Goal: Task Accomplishment & Management: Manage account settings

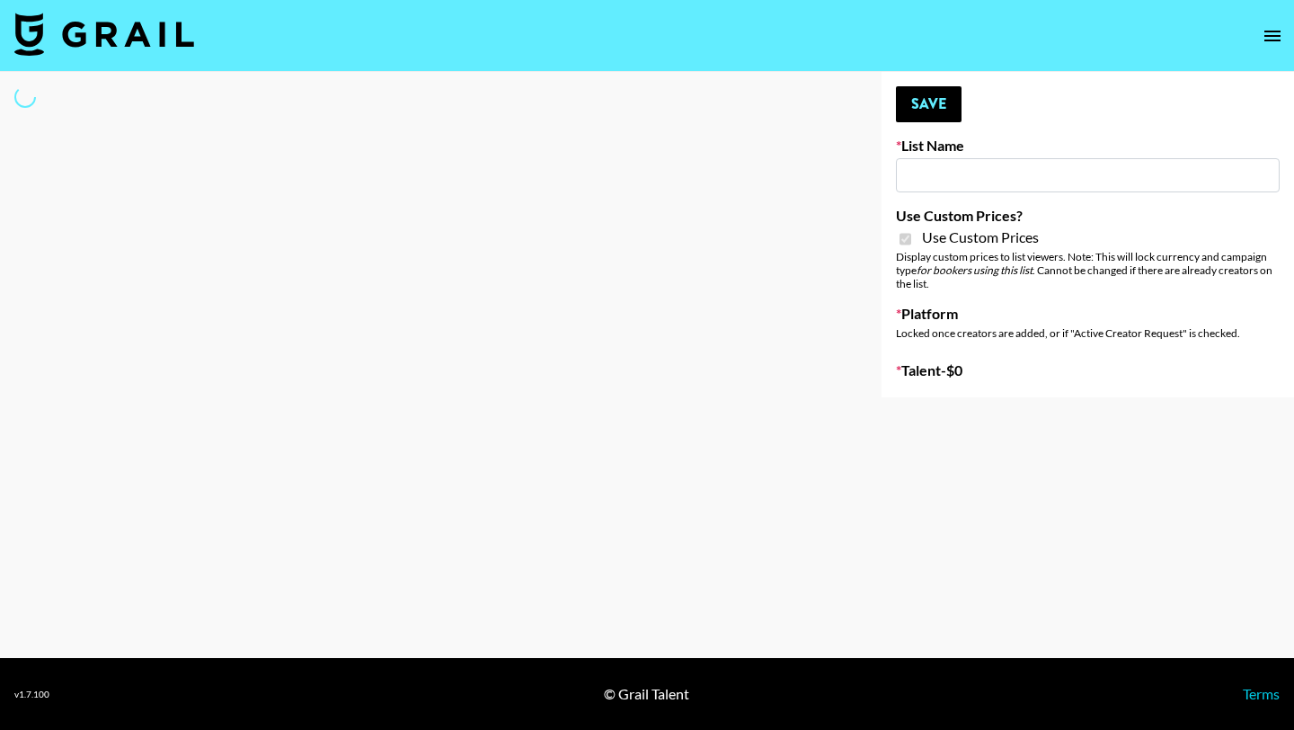
type input "Laifen (IG)"
checkbox input "true"
select select "Brand"
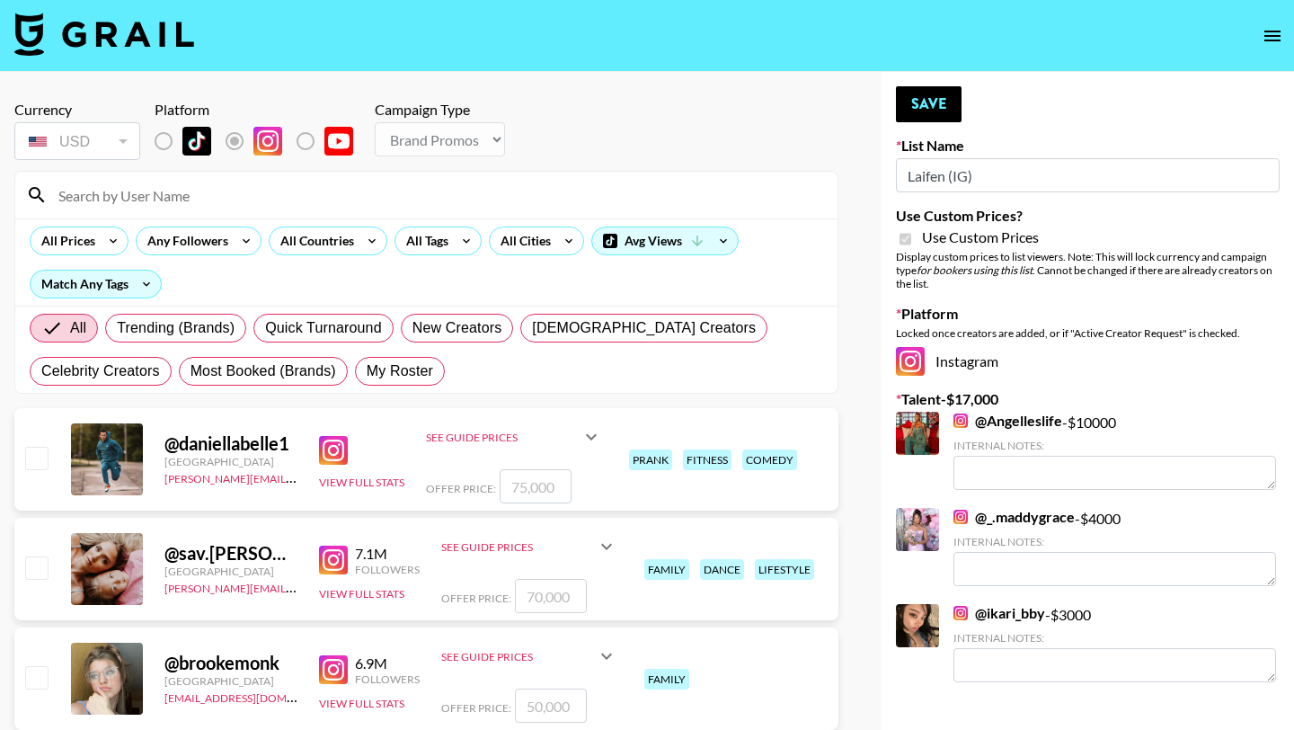
click at [245, 207] on input at bounding box center [437, 195] width 779 height 29
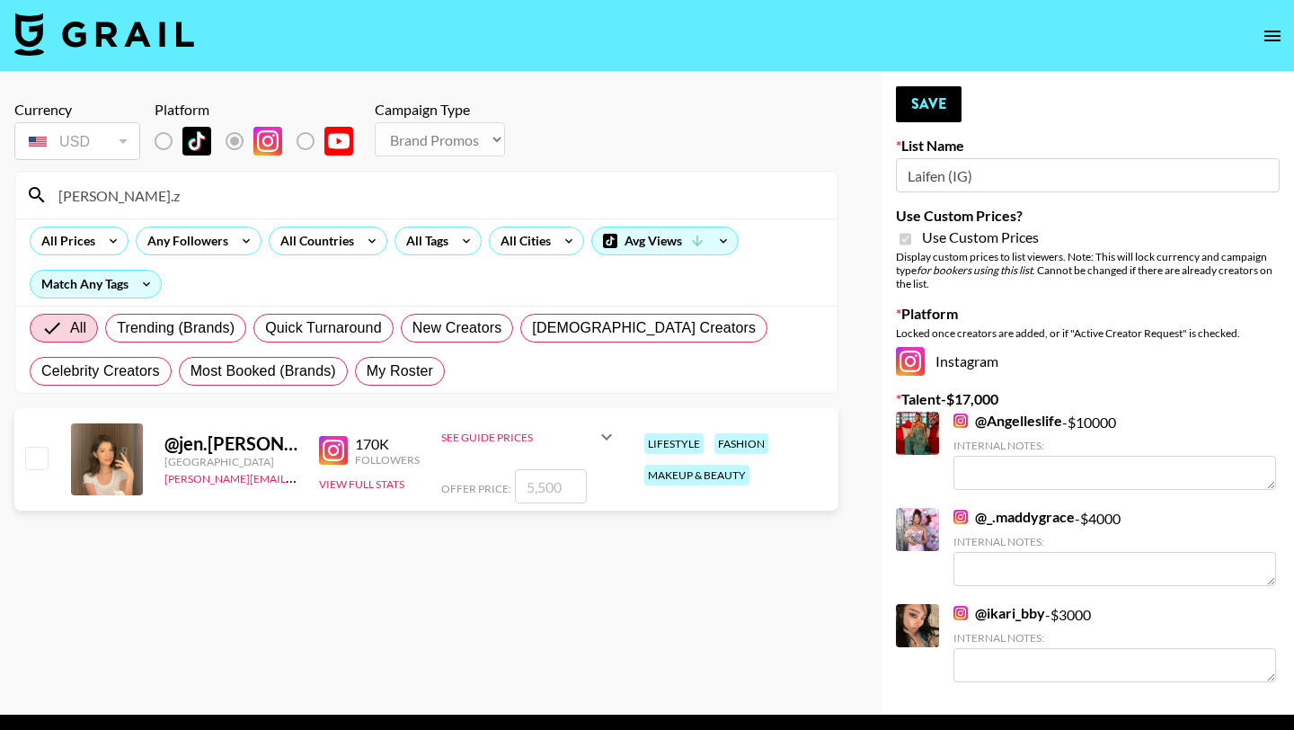
type input "jennifer.z"
click at [47, 454] on input "checkbox" at bounding box center [36, 458] width 22 height 22
checkbox input "true"
type input "5500"
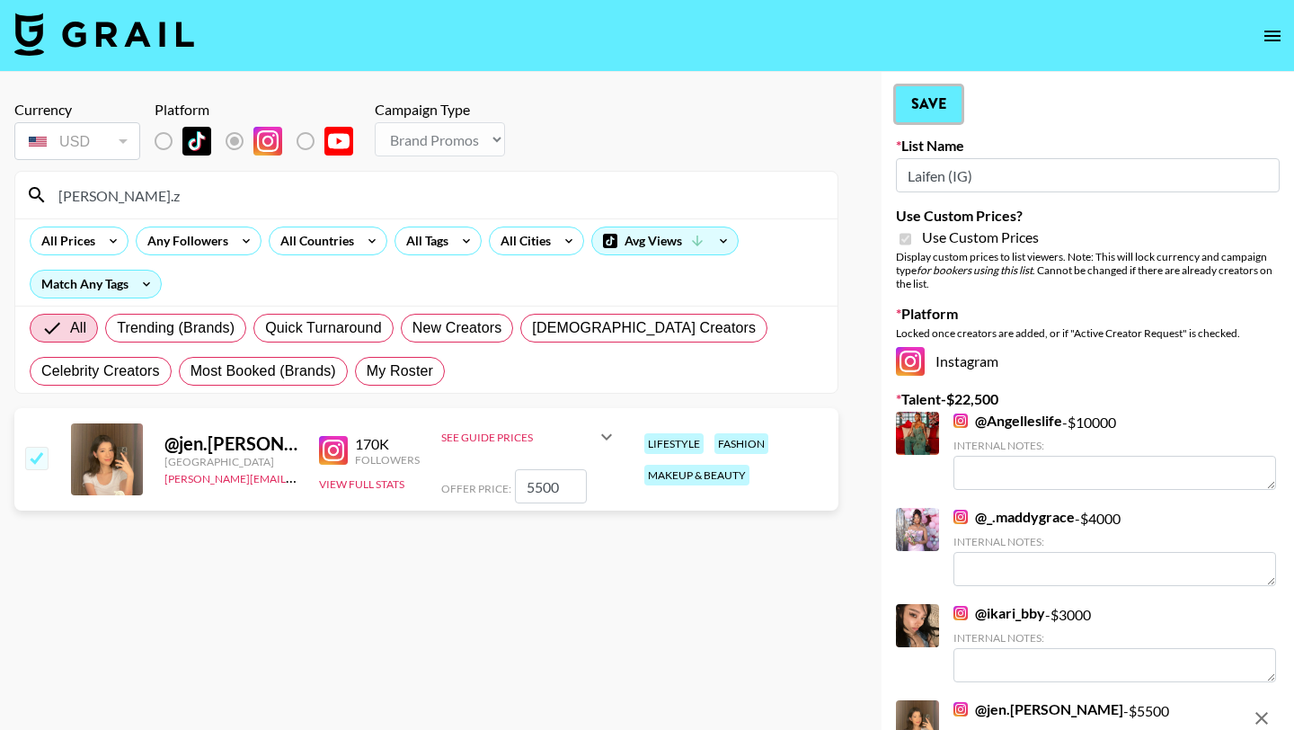
click at [942, 99] on button "Save" at bounding box center [929, 104] width 66 height 36
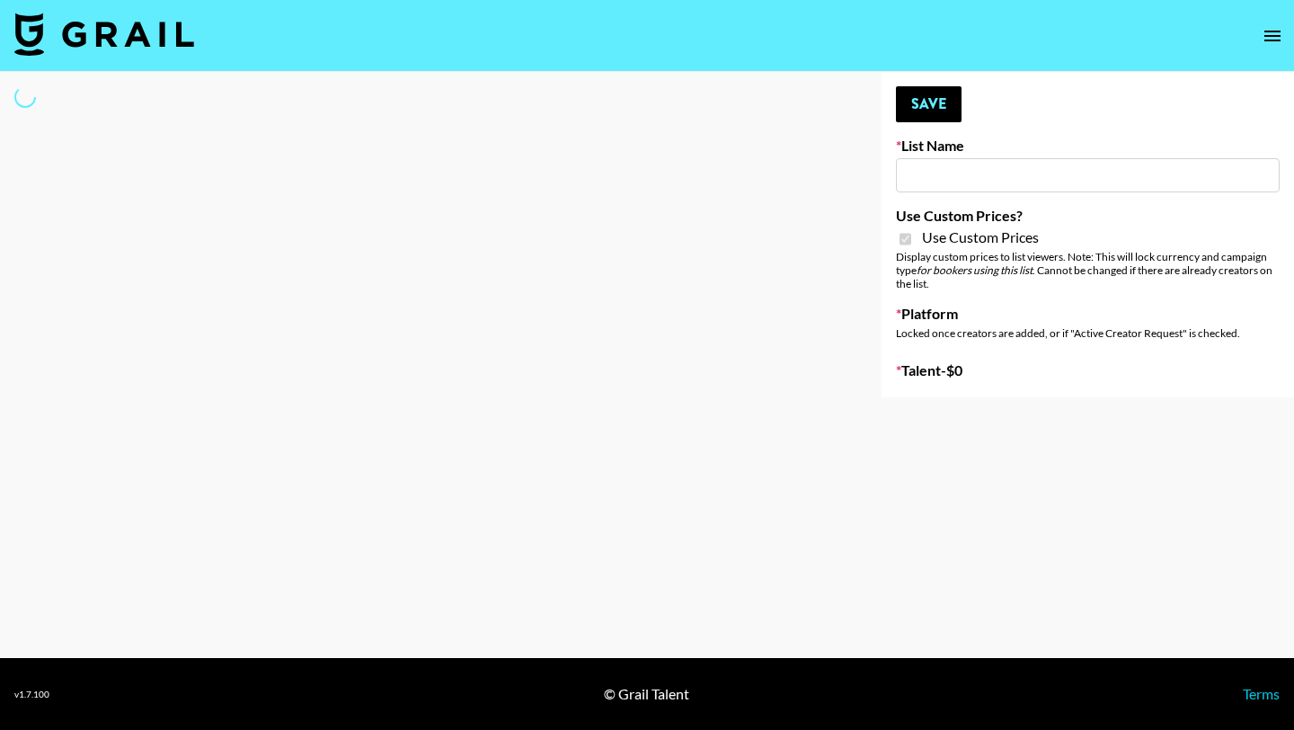
type input "Laifen (TikTok)"
checkbox input "true"
select select "Brand"
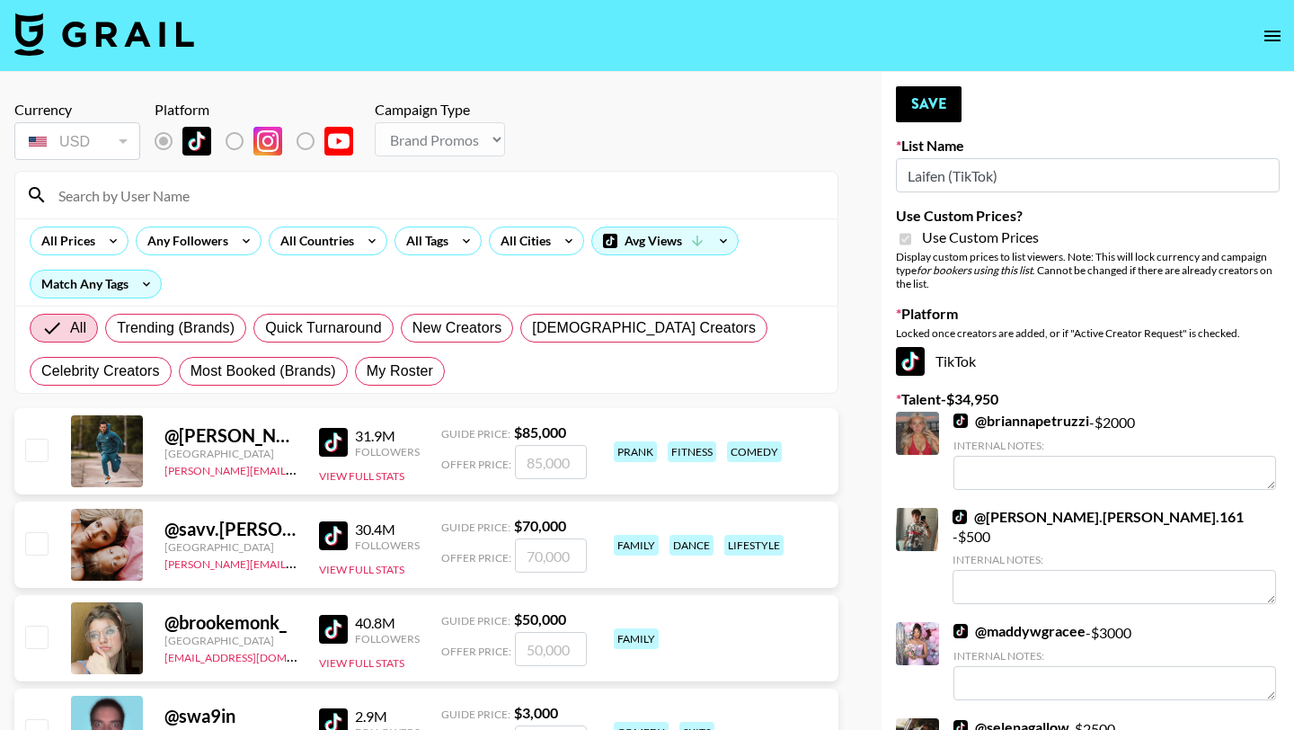
click at [192, 199] on input at bounding box center [437, 195] width 779 height 29
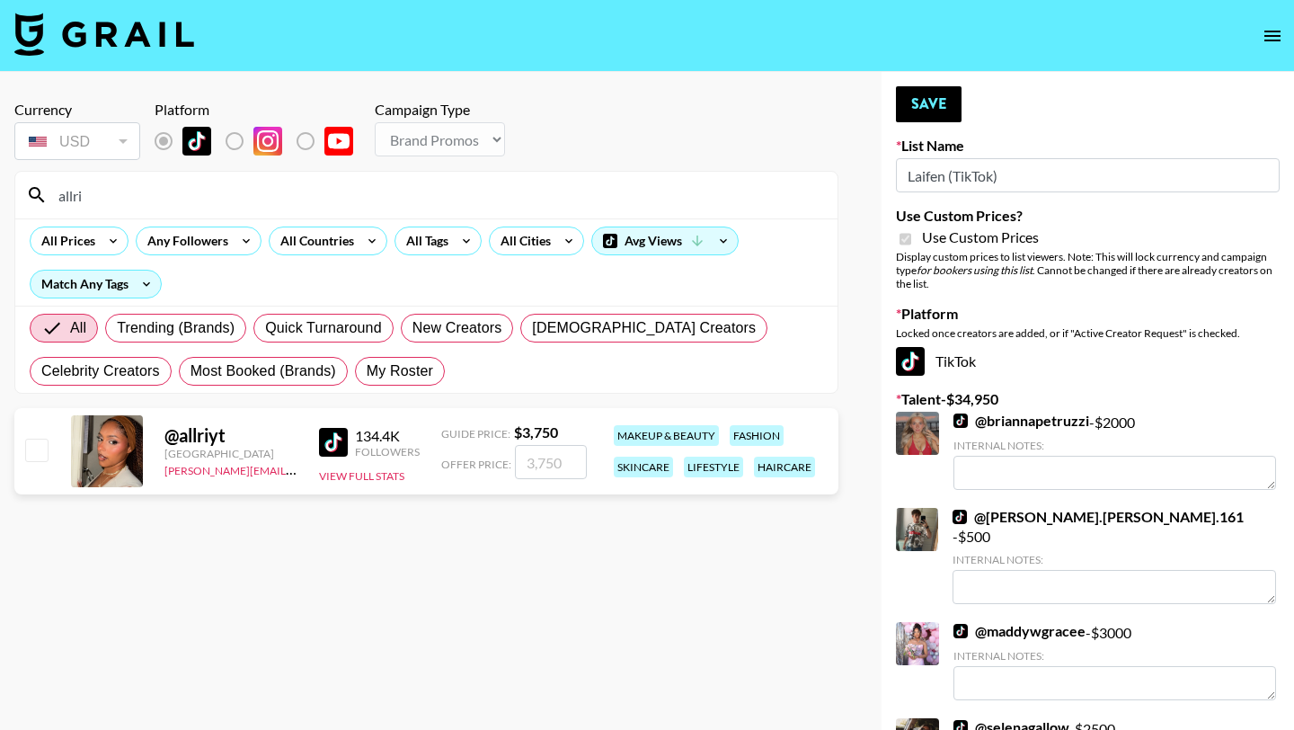
type input "allri"
click at [38, 449] on input "checkbox" at bounding box center [36, 450] width 22 height 22
checkbox input "true"
type input "3750"
click at [936, 108] on button "Save" at bounding box center [929, 104] width 66 height 36
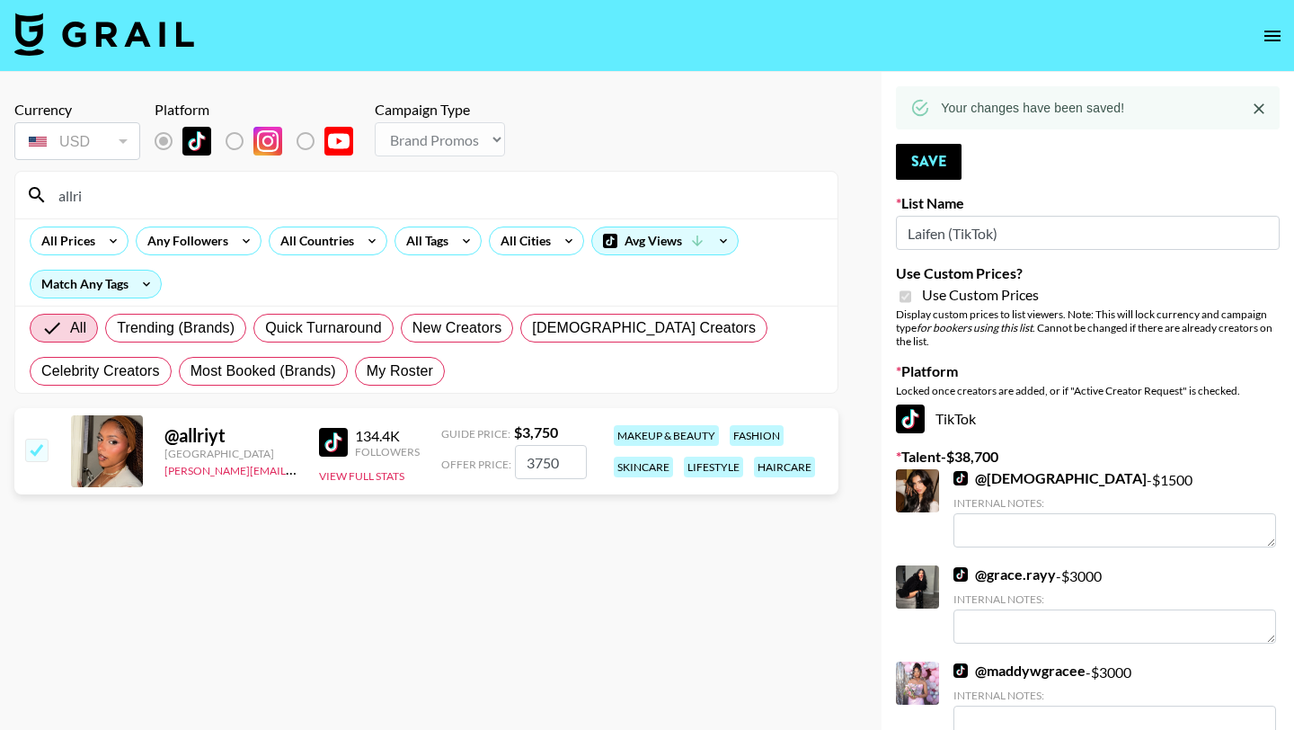
drag, startPoint x: 123, startPoint y: 197, endPoint x: 38, endPoint y: 197, distance: 85.4
click at [38, 197] on div "allri" at bounding box center [426, 195] width 822 height 47
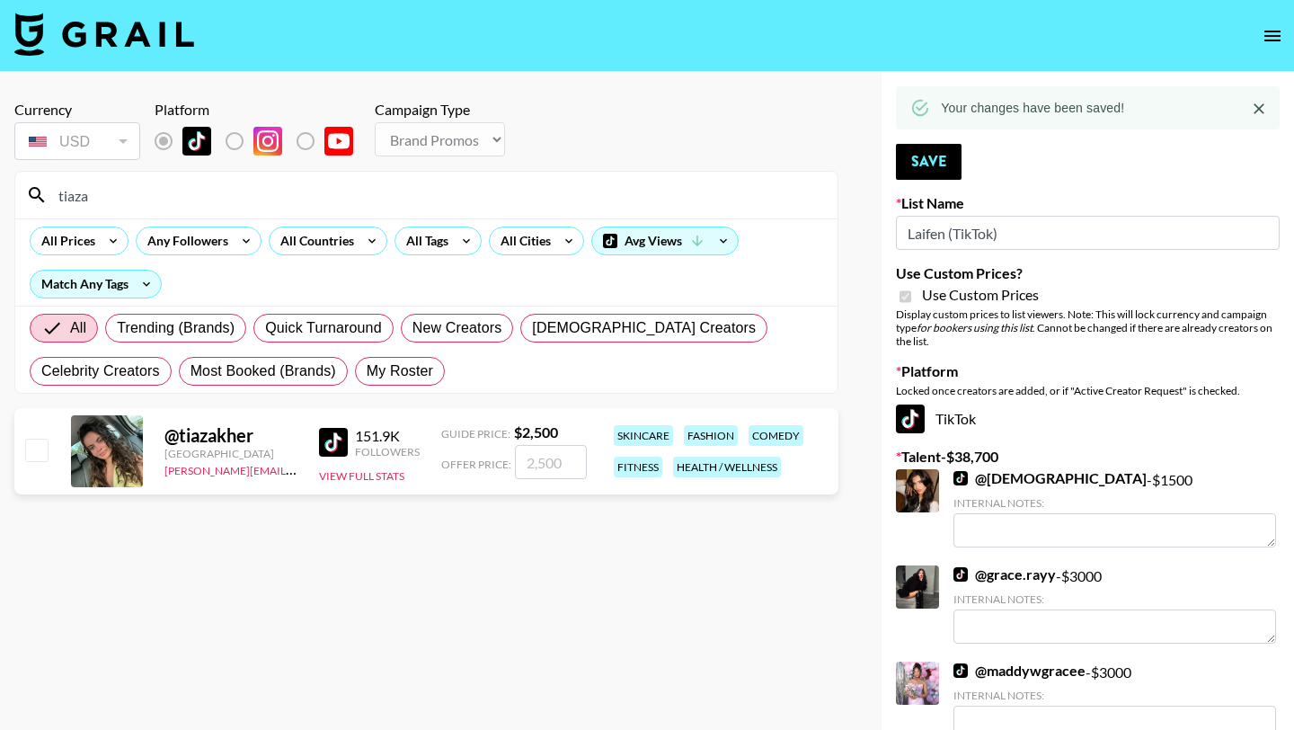
type input "tiaza"
click at [33, 456] on input "checkbox" at bounding box center [36, 450] width 22 height 22
checkbox input "true"
type input "2500"
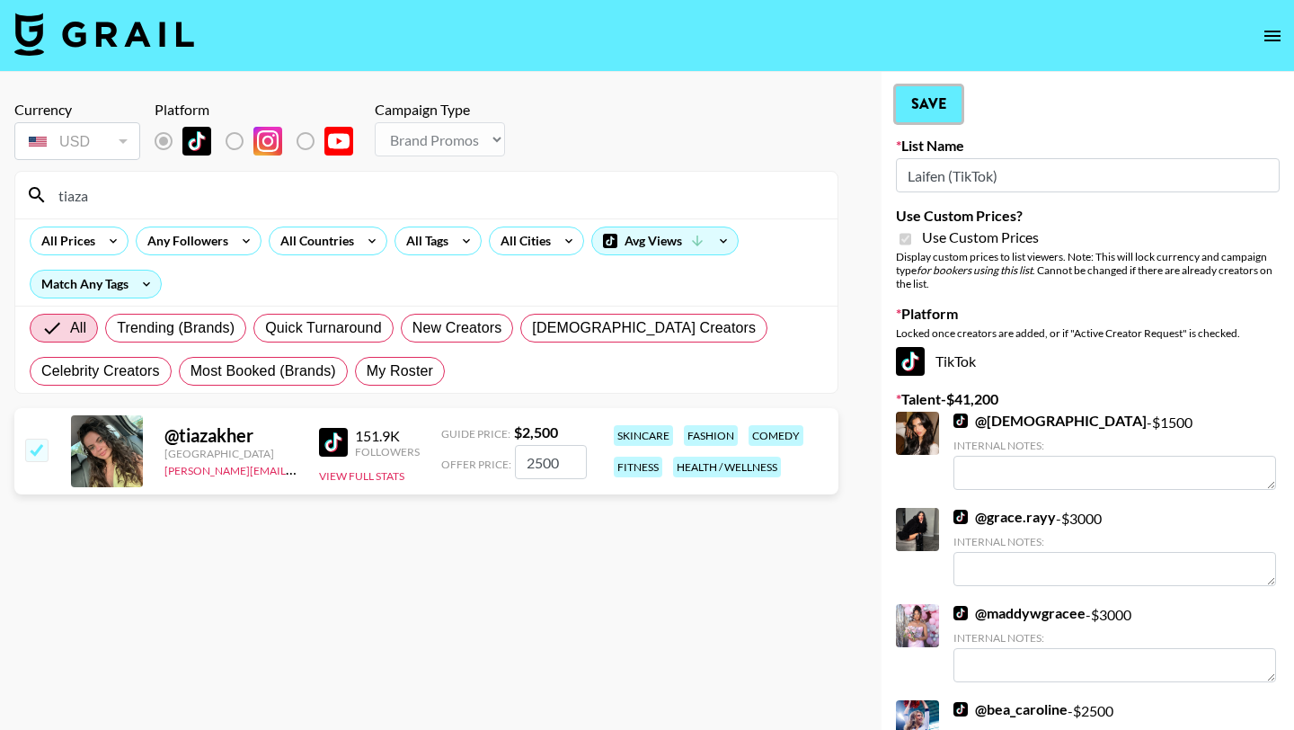
click at [936, 98] on button "Save" at bounding box center [929, 104] width 66 height 36
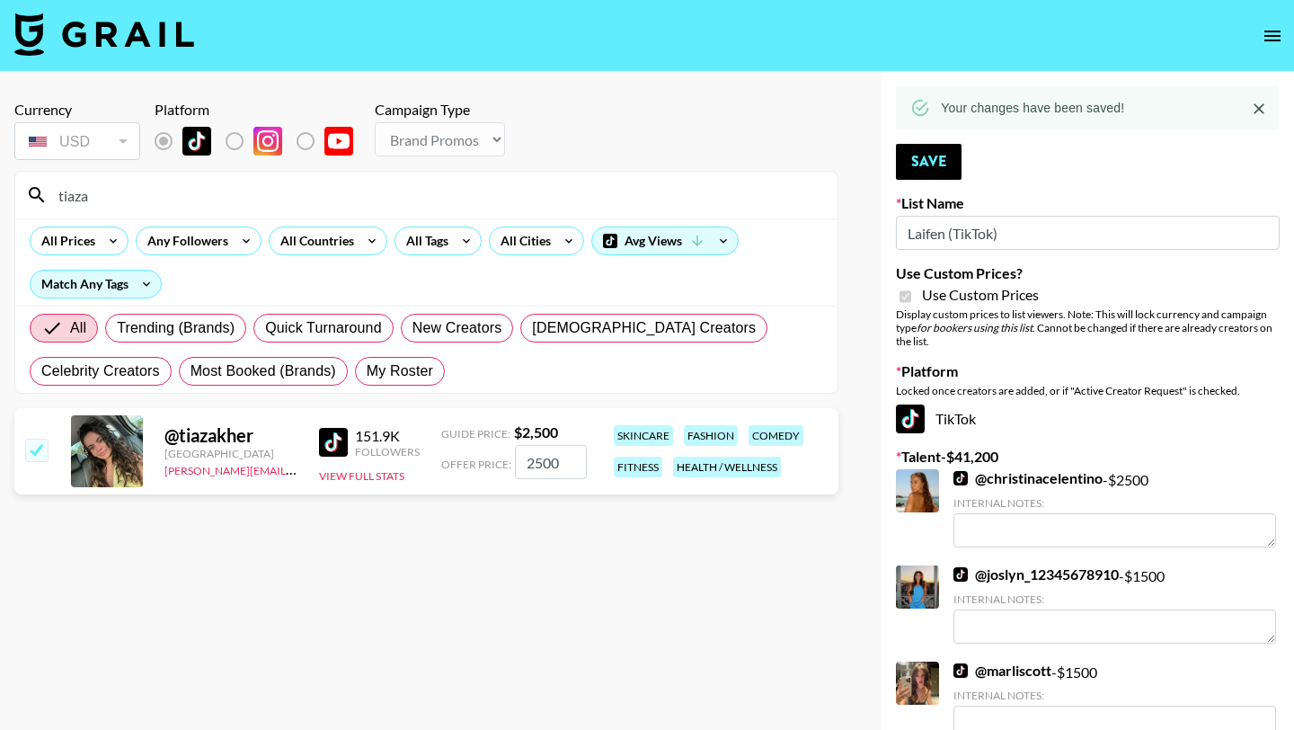
drag, startPoint x: 114, startPoint y: 193, endPoint x: 22, endPoint y: 191, distance: 91.7
click at [22, 191] on div "tiaza" at bounding box center [426, 195] width 822 height 47
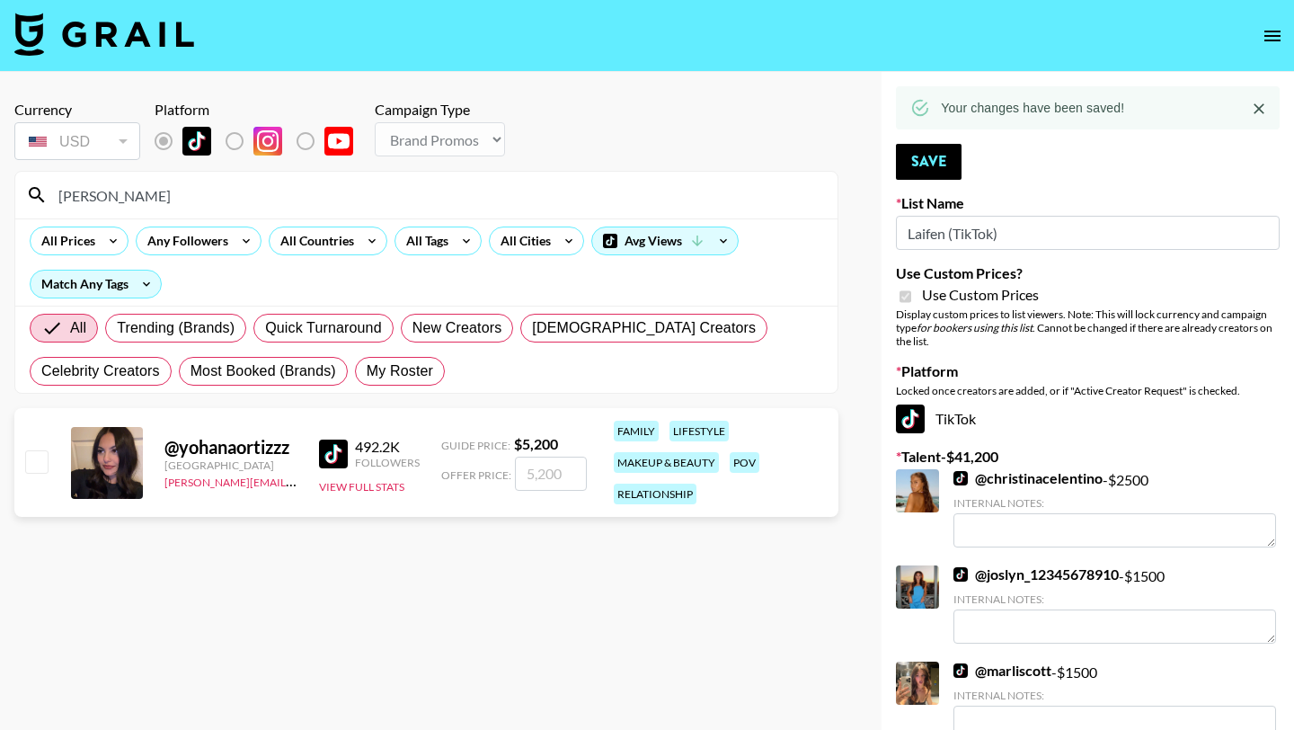
type input "yohana"
click at [40, 461] on input "checkbox" at bounding box center [36, 461] width 22 height 22
checkbox input "true"
type input "5200"
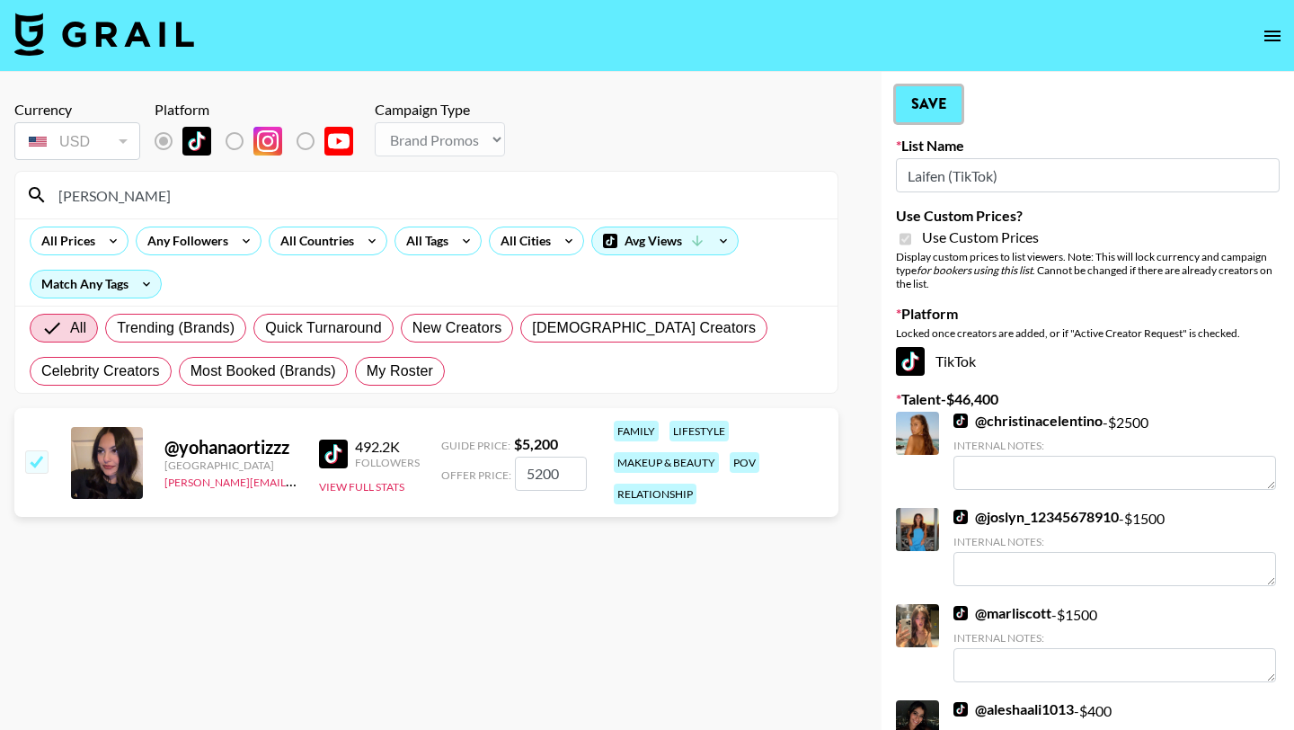
click at [925, 120] on button "Save" at bounding box center [929, 104] width 66 height 36
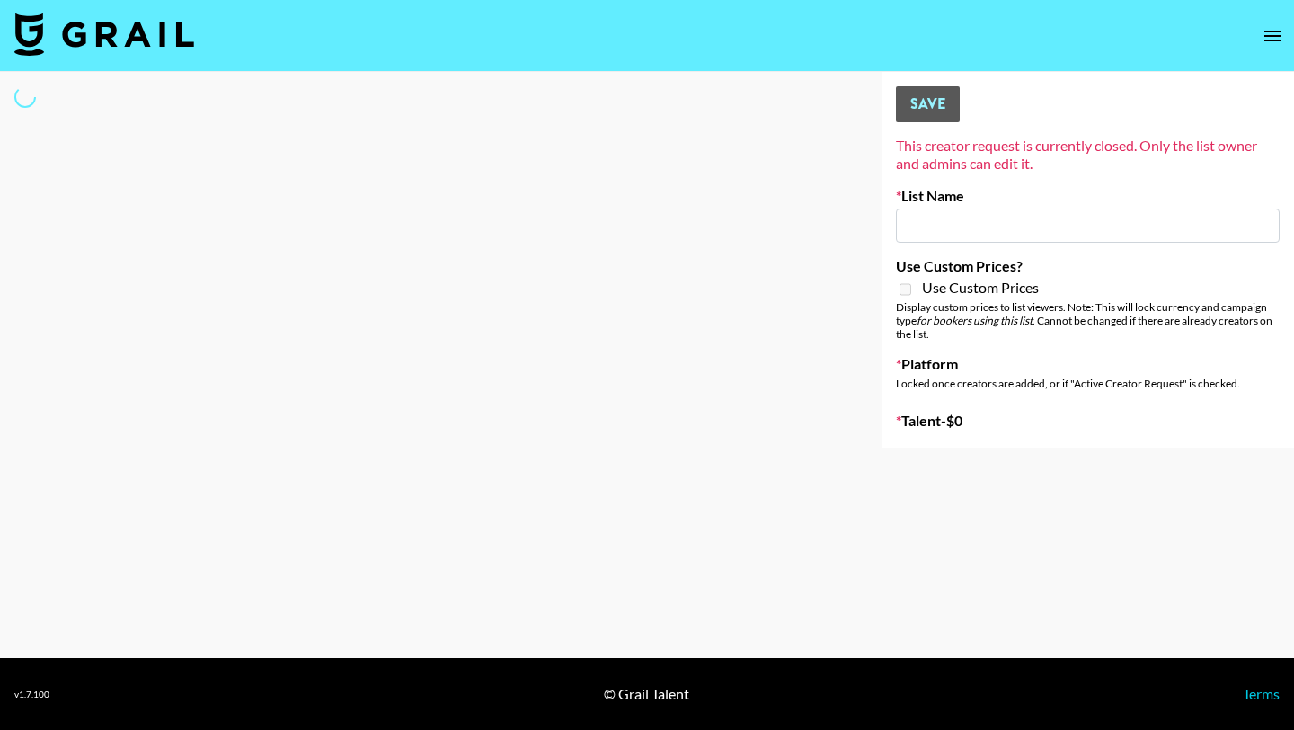
type input "[PERSON_NAME] (IG)"
select select "Song"
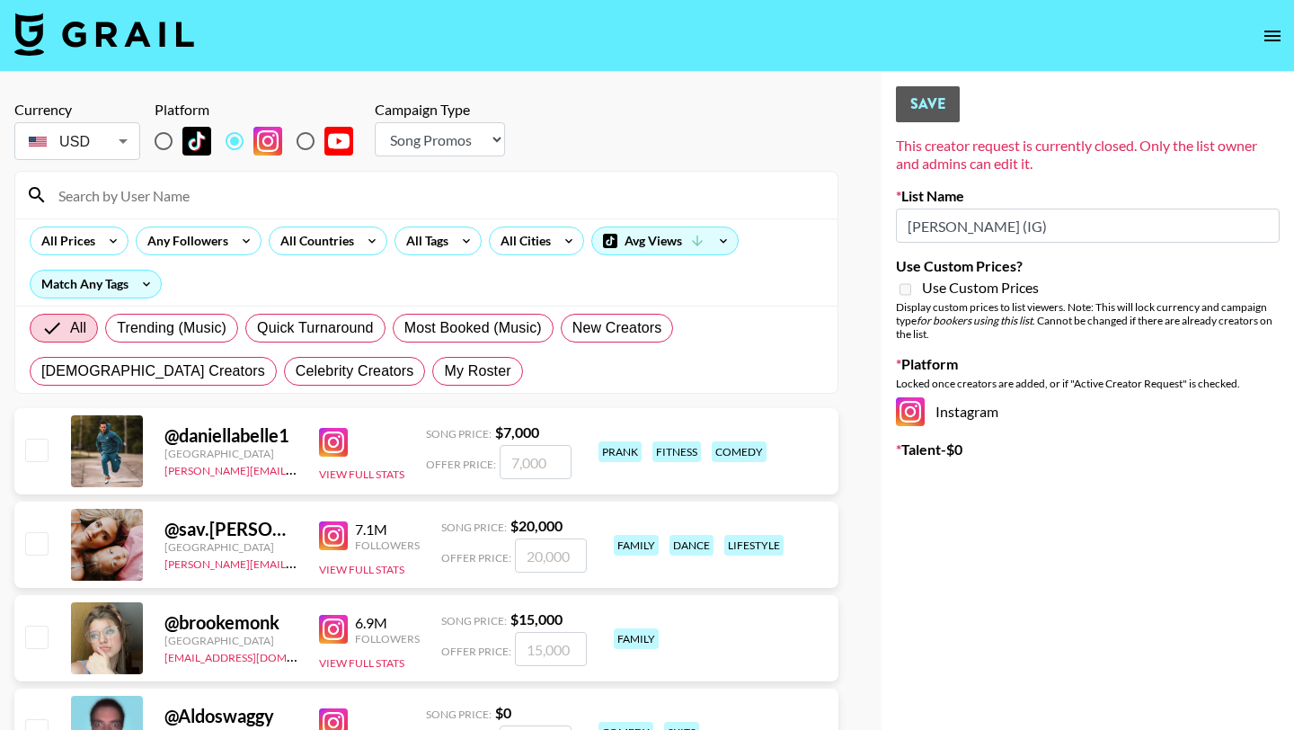
click at [188, 196] on input at bounding box center [437, 195] width 779 height 29
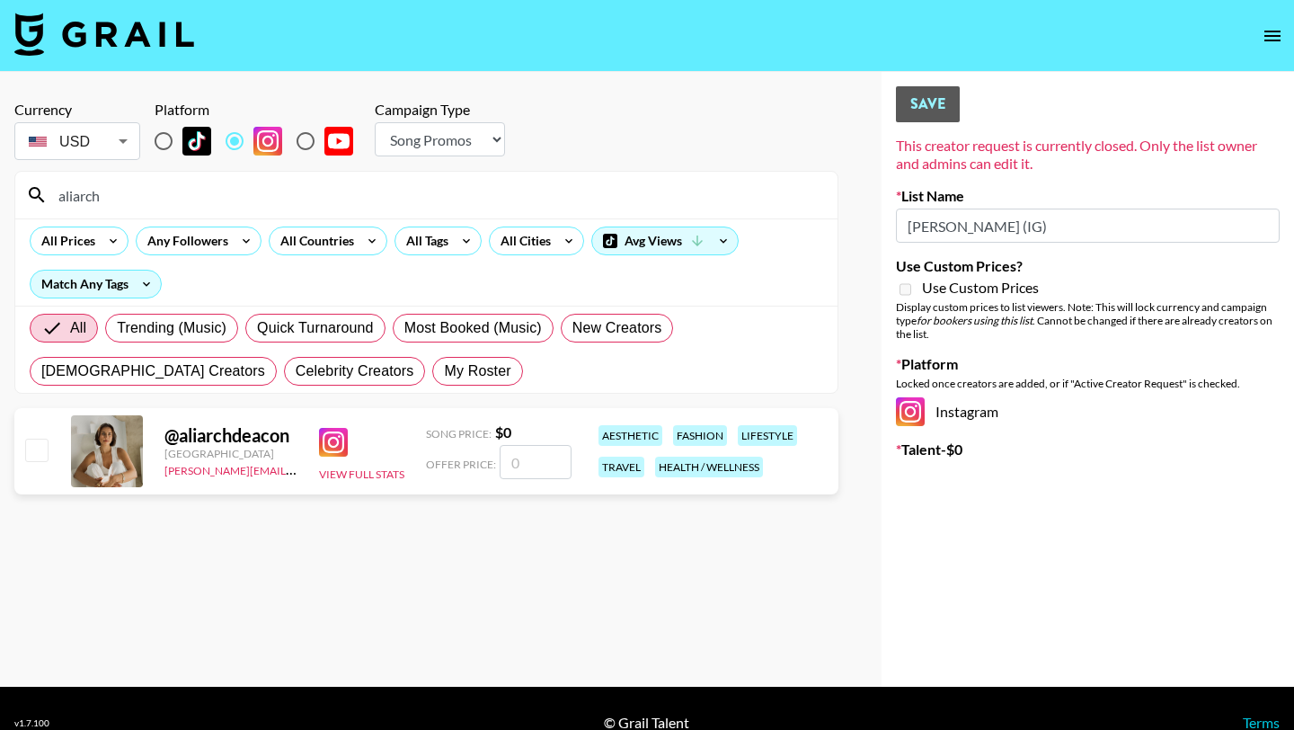
type input "aliarch"
click at [42, 453] on input "checkbox" at bounding box center [36, 450] width 22 height 22
click at [33, 449] on input "checkbox" at bounding box center [36, 450] width 22 height 22
checkbox input "false"
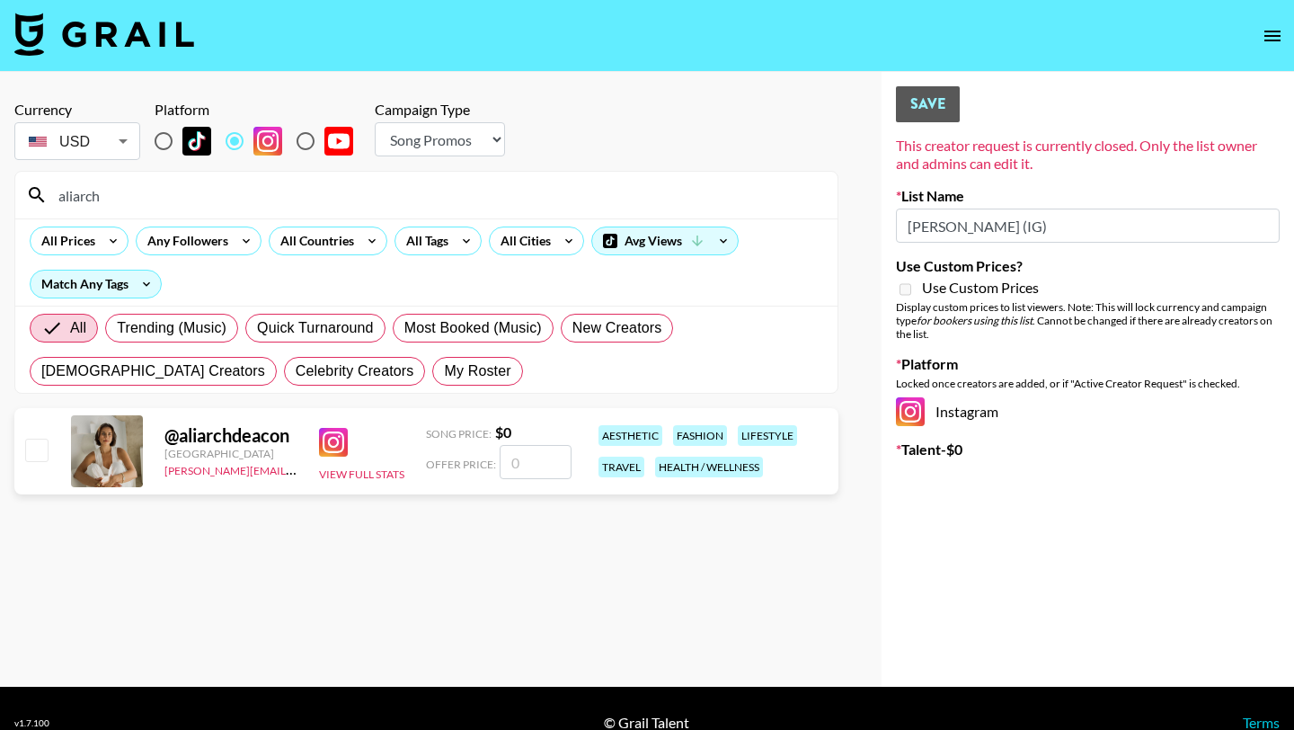
click at [559, 465] on input "number" at bounding box center [536, 462] width 72 height 34
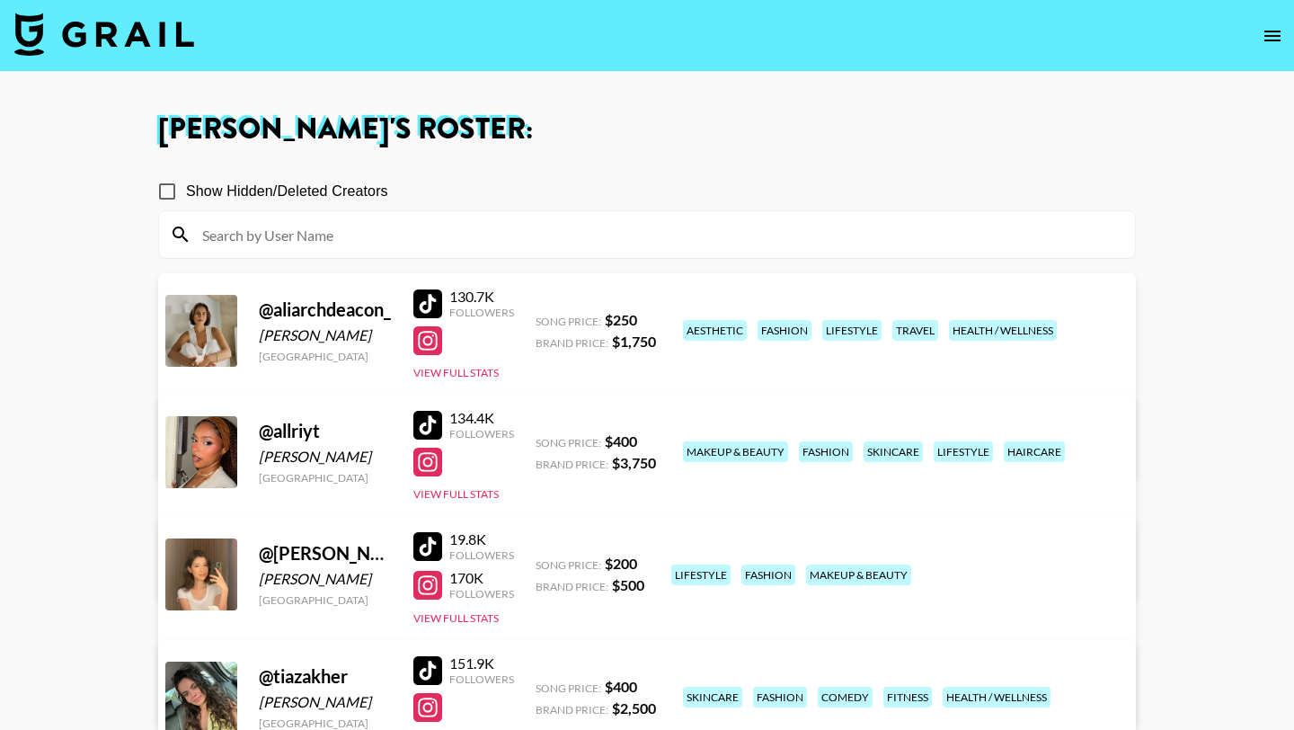
scroll to position [309, 0]
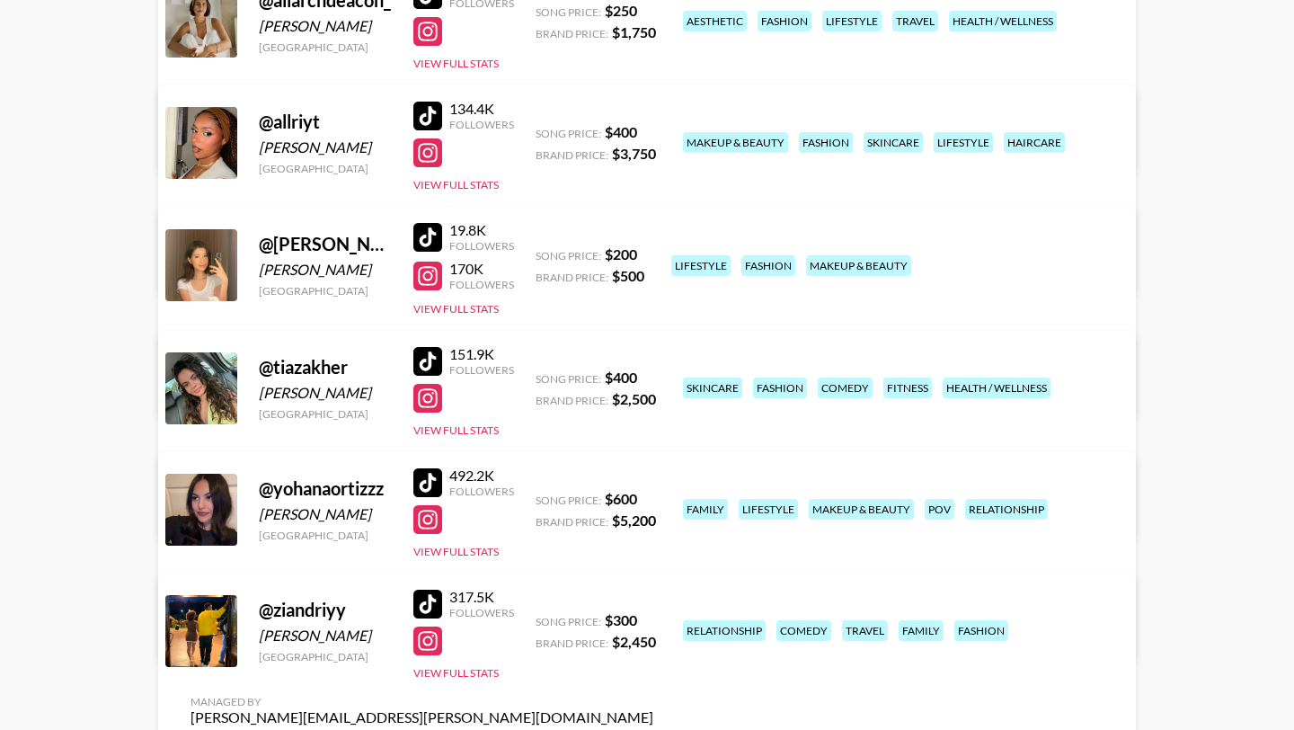
click at [432, 270] on div at bounding box center [427, 275] width 29 height 29
click at [428, 235] on div at bounding box center [427, 237] width 29 height 29
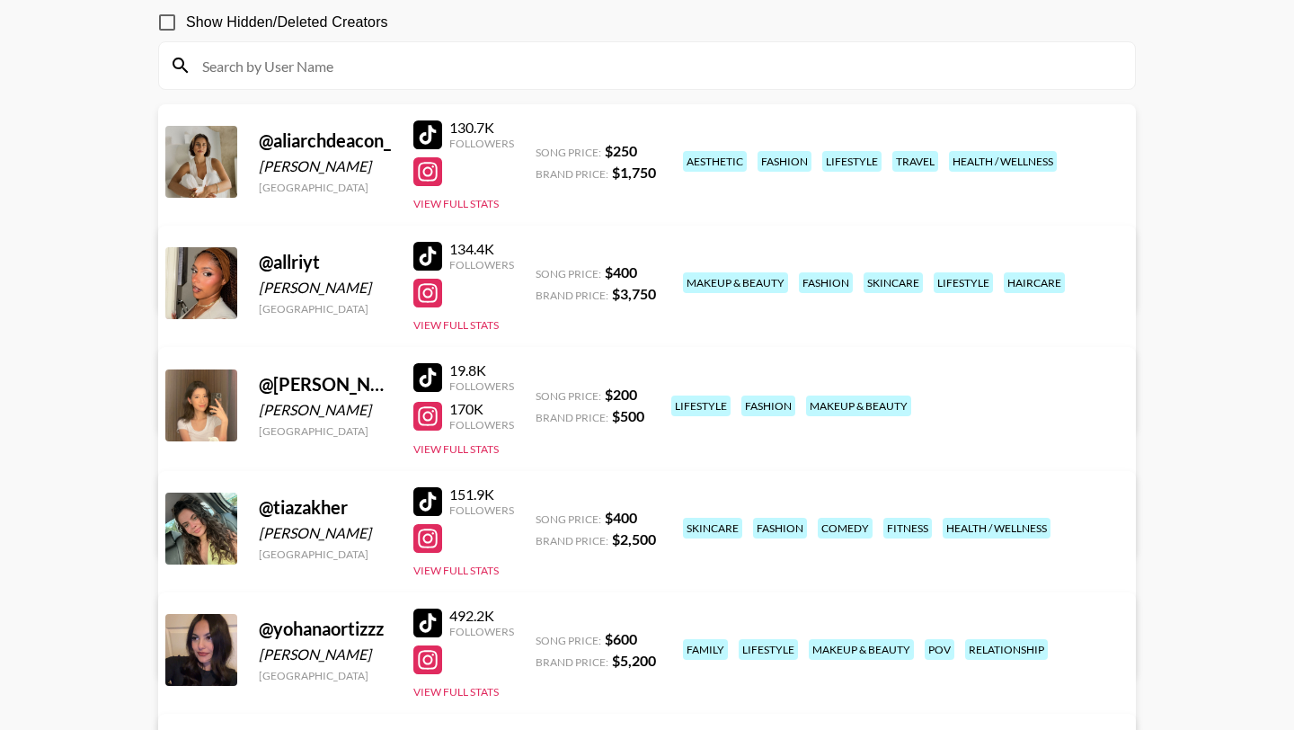
scroll to position [111, 0]
